Goal: Obtain resource: Obtain resource

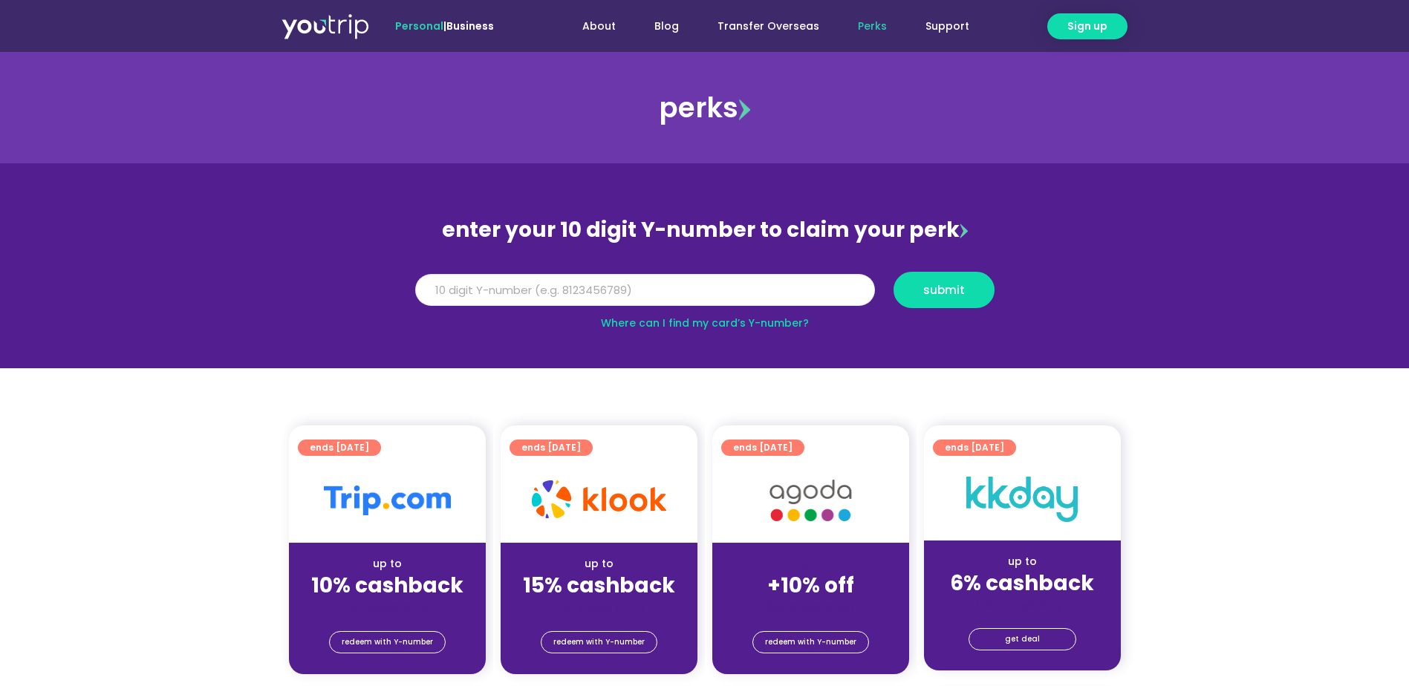
click at [696, 296] on input "Y Number" at bounding box center [645, 290] width 460 height 33
click at [968, 292] on span "submit" at bounding box center [944, 289] width 76 height 11
click at [443, 291] on input "811344751" at bounding box center [645, 290] width 460 height 33
type input "8113744351"
click at [945, 285] on span "submit" at bounding box center [944, 289] width 42 height 11
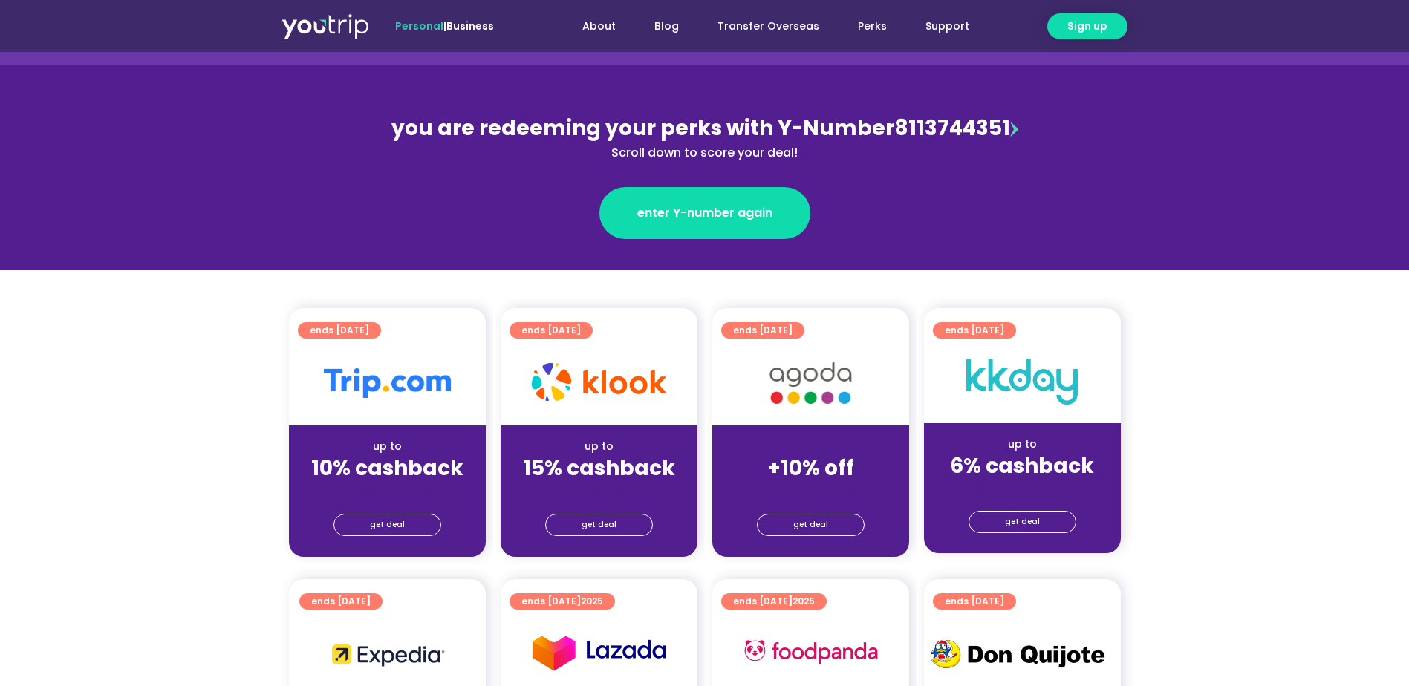
scroll to position [149, 0]
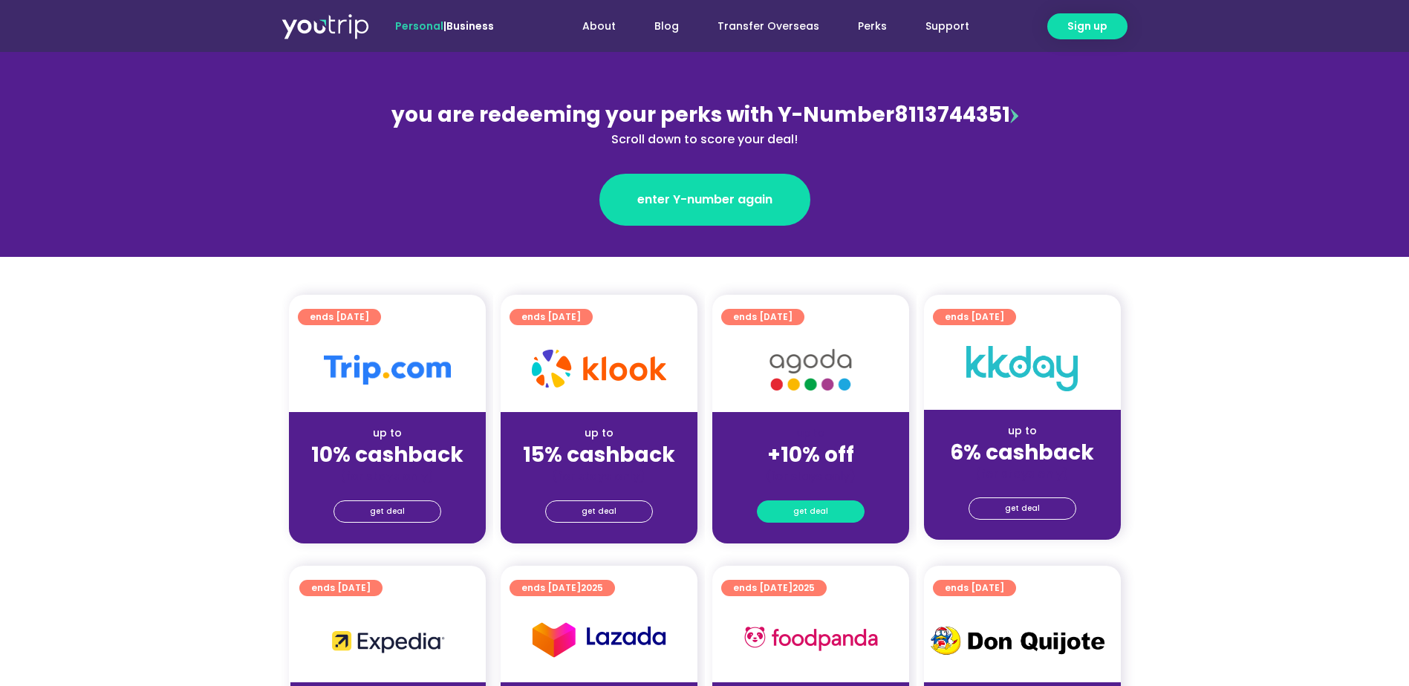
click at [812, 512] on span "get deal" at bounding box center [810, 511] width 35 height 21
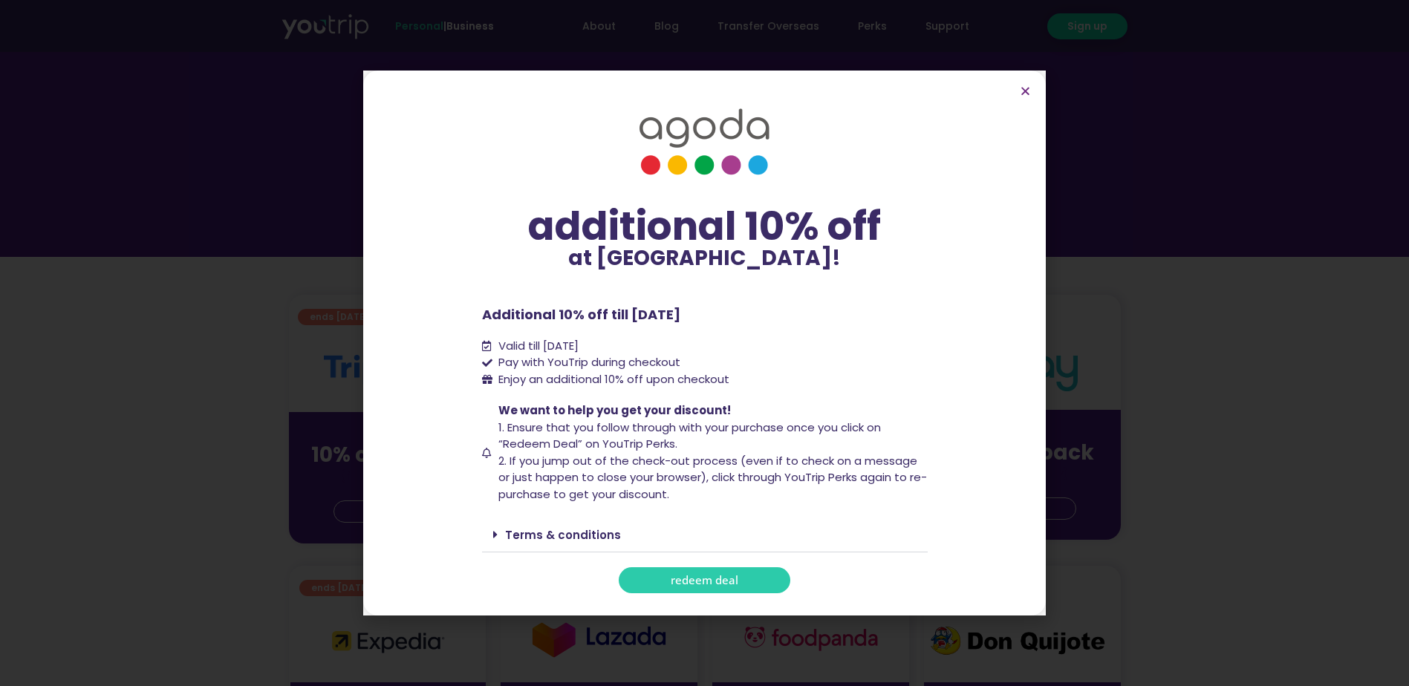
click at [695, 577] on span "redeem deal" at bounding box center [705, 580] width 68 height 11
